Goal: Task Accomplishment & Management: Complete application form

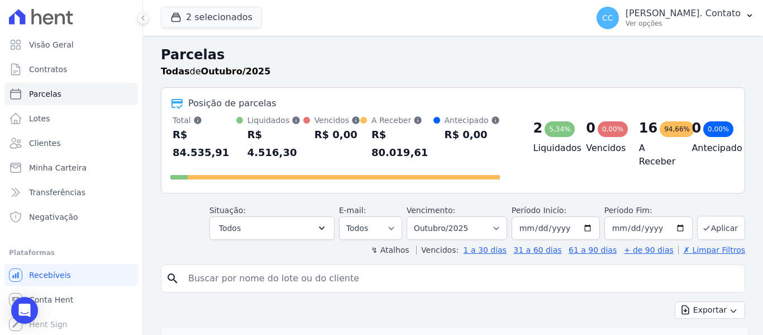
select select
click at [486, 216] on select "Filtrar por período ──────── Todos os meses Março/2023 Abril/2023 Maio/2023 Jun…" at bounding box center [457, 227] width 101 height 23
select select "09/2025"
click at [414, 216] on select "Filtrar por período ──────── Todos os meses Março/2023 Abril/2023 Maio/2023 Jun…" at bounding box center [457, 227] width 101 height 23
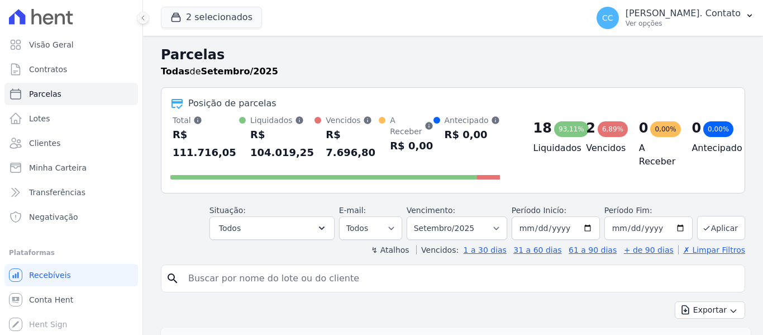
select select
click at [708, 216] on button "Aplicar" at bounding box center [721, 228] width 48 height 24
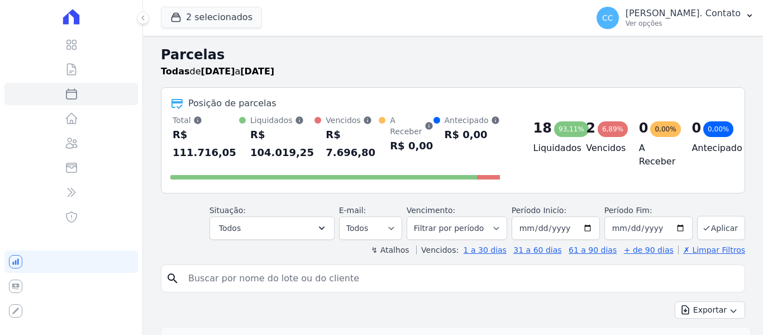
select select
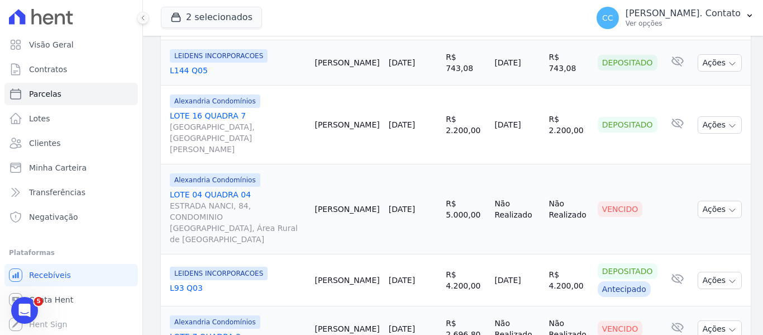
scroll to position [1328, 0]
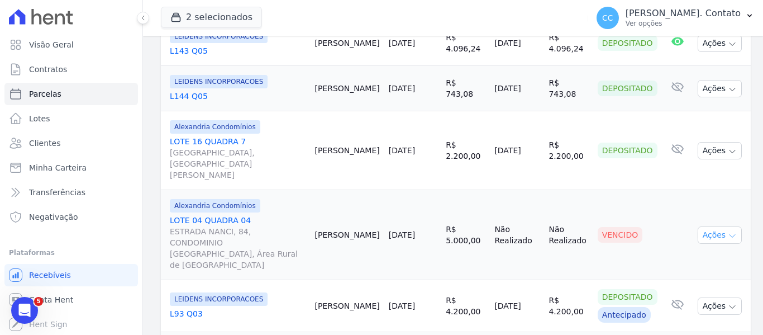
click at [712, 226] on button "Ações" at bounding box center [720, 234] width 45 height 17
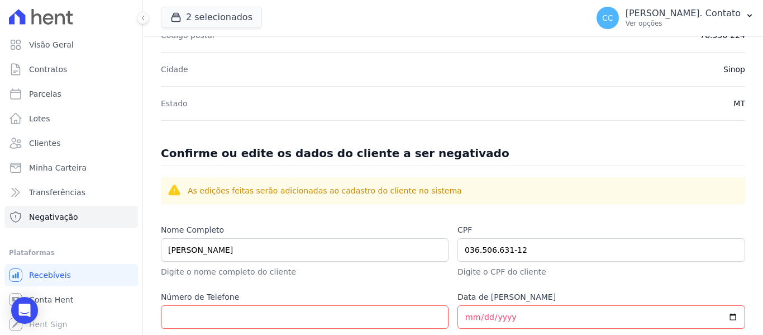
scroll to position [447, 0]
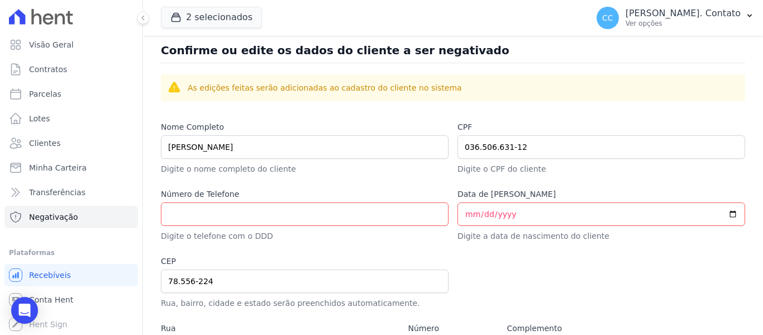
select select
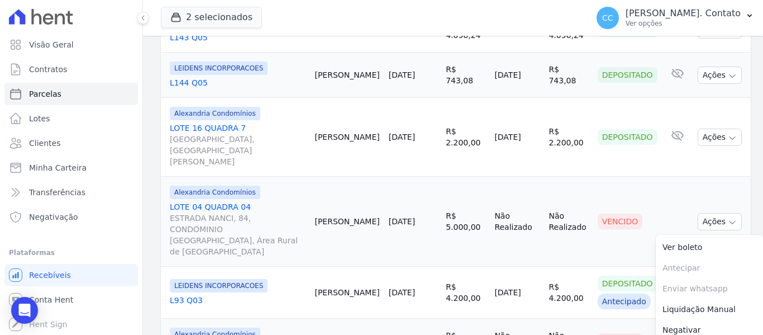
scroll to position [1383, 0]
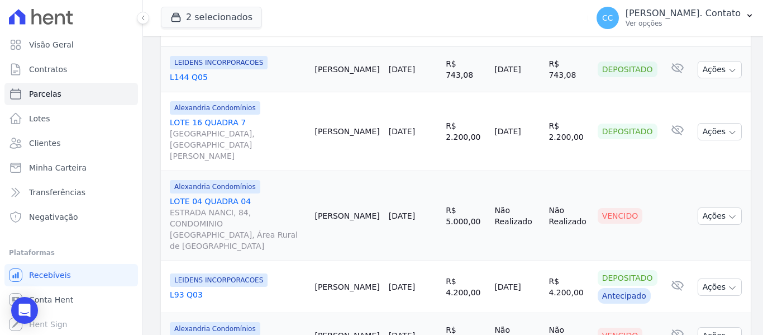
scroll to position [1328, 0]
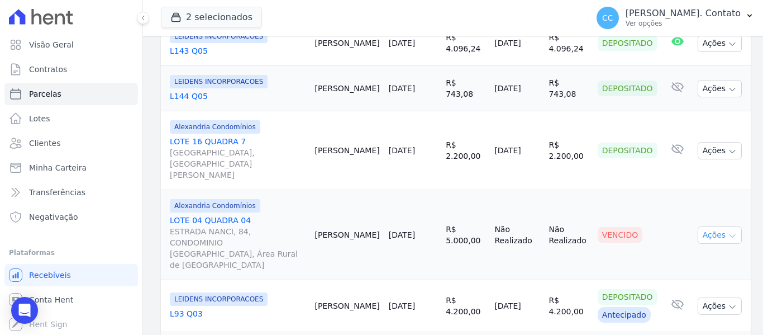
click at [728, 231] on icon "button" at bounding box center [732, 235] width 9 height 9
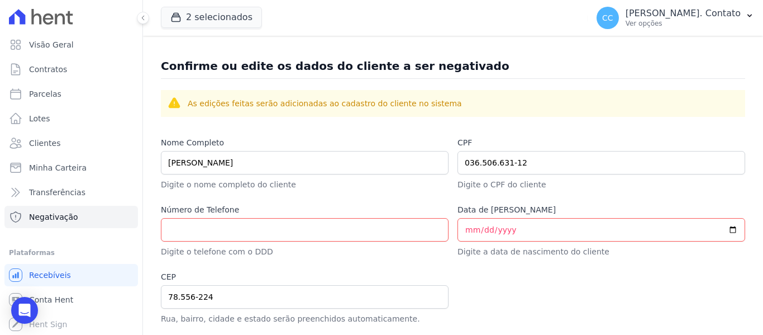
scroll to position [447, 0]
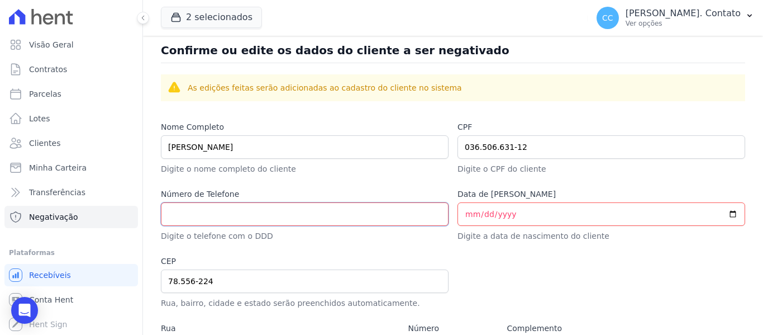
click at [178, 206] on input "Número de Telefone" at bounding box center [305, 213] width 288 height 23
paste input "66 9607-0123"
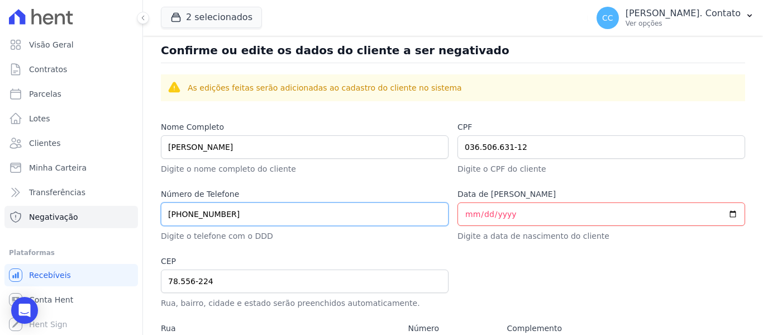
click at [182, 214] on input "66 9607-0123" at bounding box center [305, 213] width 288 height 23
type input "66 99607-0123"
click at [458, 217] on input "Data de Nascimento" at bounding box center [602, 213] width 288 height 23
type input "0002-10-08"
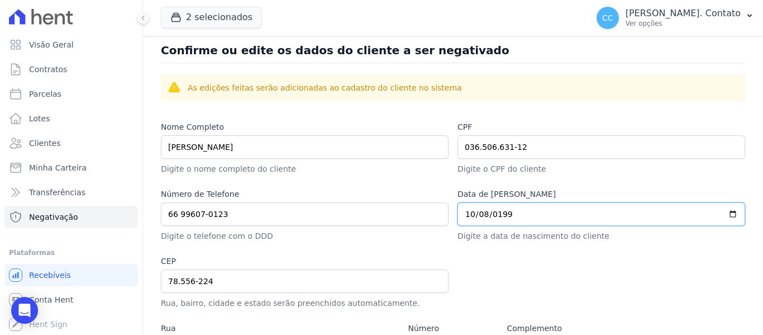
type input "1993-10-08"
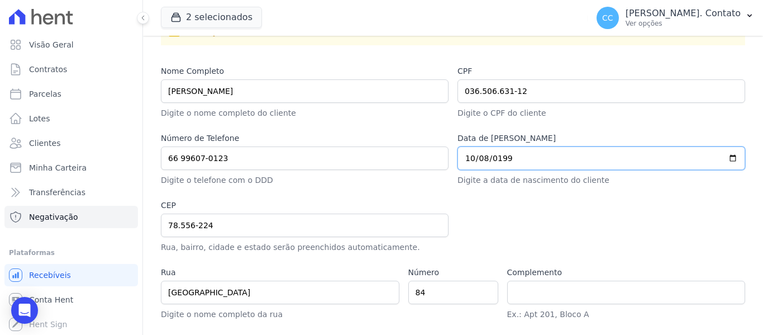
scroll to position [559, 0]
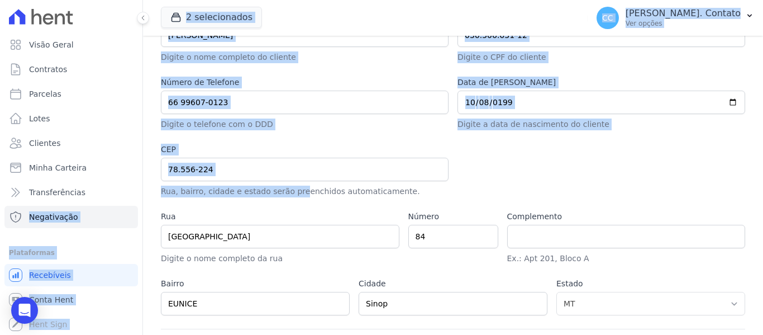
drag, startPoint x: 293, startPoint y: 182, endPoint x: 104, endPoint y: 180, distance: 188.3
click at [104, 180] on div "Visão Geral Contratos Parcelas Lotes Clientes Minha Carteira Transferências Neg…" at bounding box center [381, 167] width 763 height 335
click at [291, 179] on input "78.556-224" at bounding box center [305, 169] width 288 height 23
drag, startPoint x: 257, startPoint y: 168, endPoint x: 250, endPoint y: 168, distance: 7.3
click at [256, 168] on input "78.556-224" at bounding box center [305, 169] width 288 height 23
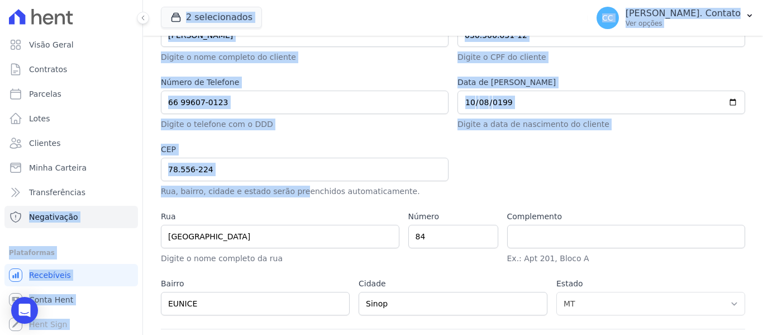
click at [247, 167] on input "78.556-224" at bounding box center [305, 169] width 288 height 23
click at [269, 172] on input "78.556-224" at bounding box center [305, 169] width 288 height 23
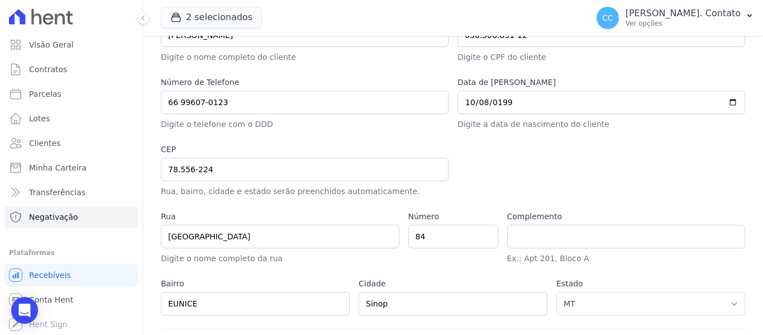
click at [314, 253] on p "Digite o nome completo da rua" at bounding box center [280, 259] width 239 height 12
drag, startPoint x: 100, startPoint y: 164, endPoint x: 10, endPoint y: 164, distance: 90.0
click at [10, 164] on div "Visão Geral Contratos Parcelas Lotes Clientes Minha Carteira Transferências Neg…" at bounding box center [381, 167] width 763 height 335
type input "7"
select select
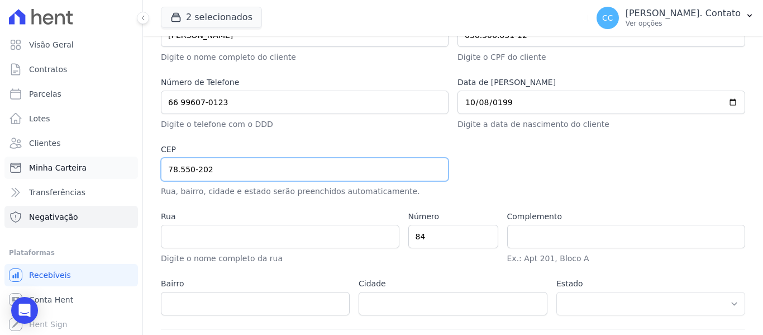
type input "78.550-202"
type input "Avenida Governador Júlio Campos"
type input "Setor Comercial"
type input "Sinop"
select select "MT"
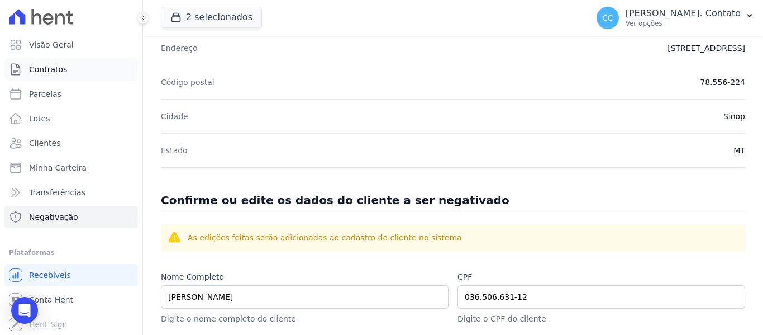
scroll to position [279, 0]
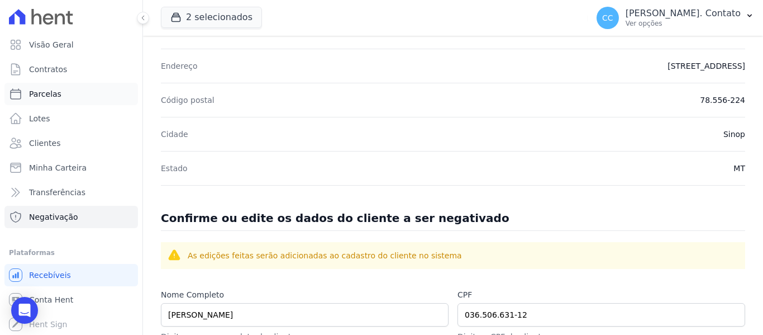
click at [45, 96] on span "Parcelas" at bounding box center [45, 93] width 32 height 11
select select
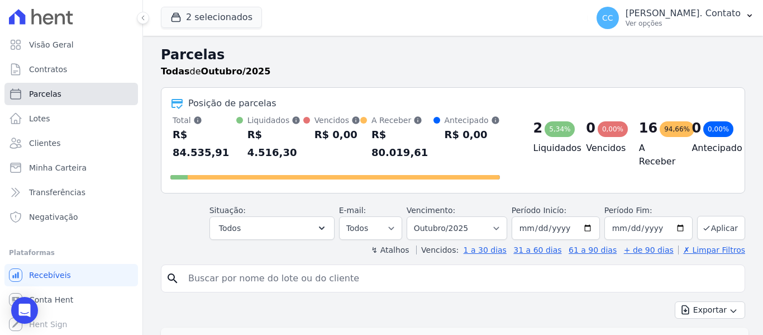
click at [44, 93] on span "Parcelas" at bounding box center [45, 93] width 32 height 11
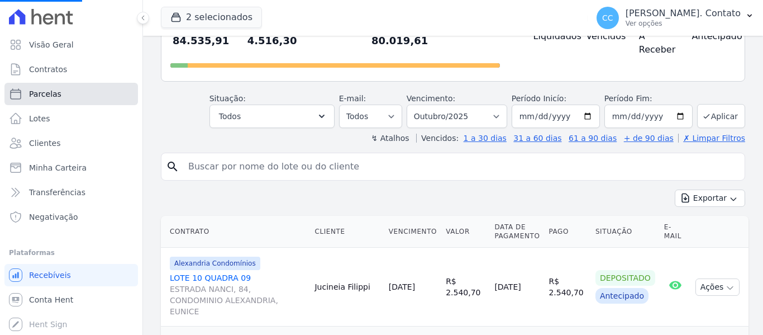
scroll to position [168, 0]
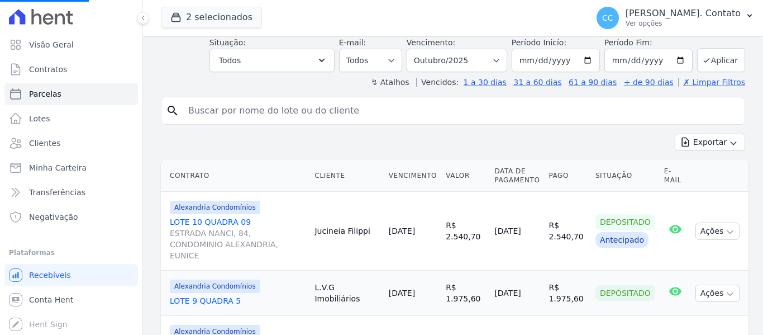
select select
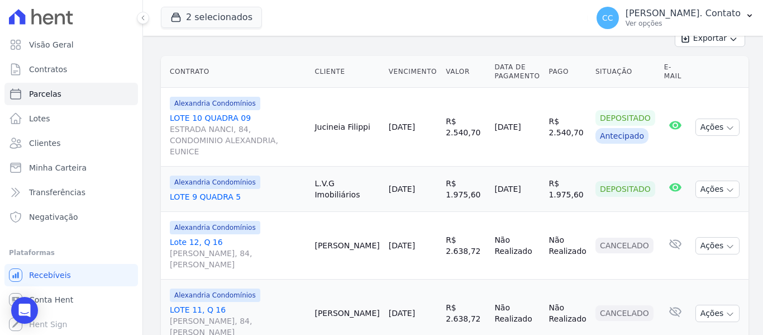
scroll to position [279, 0]
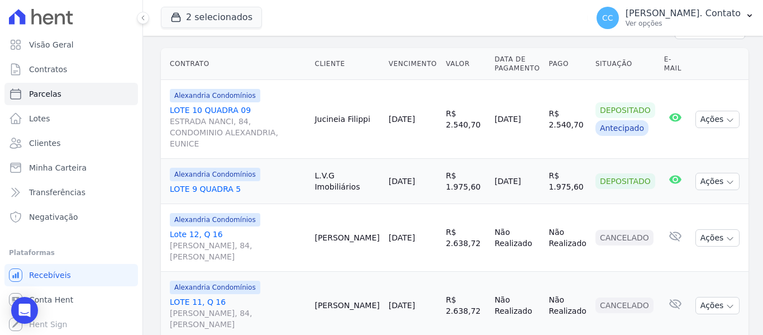
drag, startPoint x: 94, startPoint y: 180, endPoint x: 74, endPoint y: 179, distance: 20.1
click at [82, 179] on ul "Visão Geral Contratos Parcelas Lotes Clientes Minha Carteira Transferências Neg…" at bounding box center [71, 131] width 134 height 194
